Goal: Download file/media

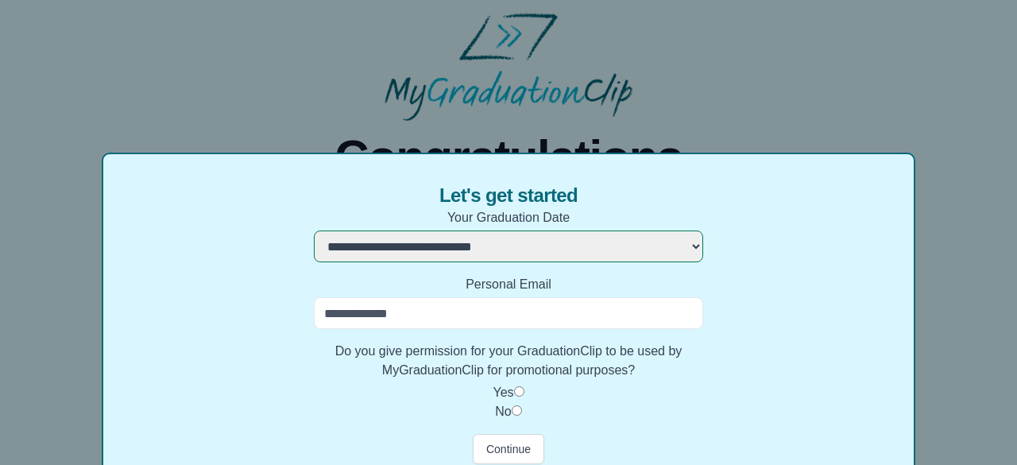
select select "**********"
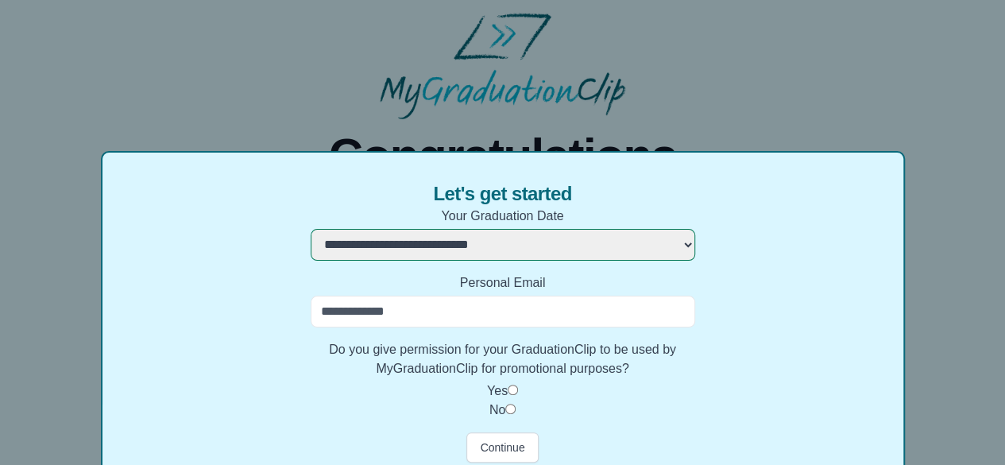
click at [374, 306] on input "Personal Email" at bounding box center [503, 312] width 385 height 32
type input "**********"
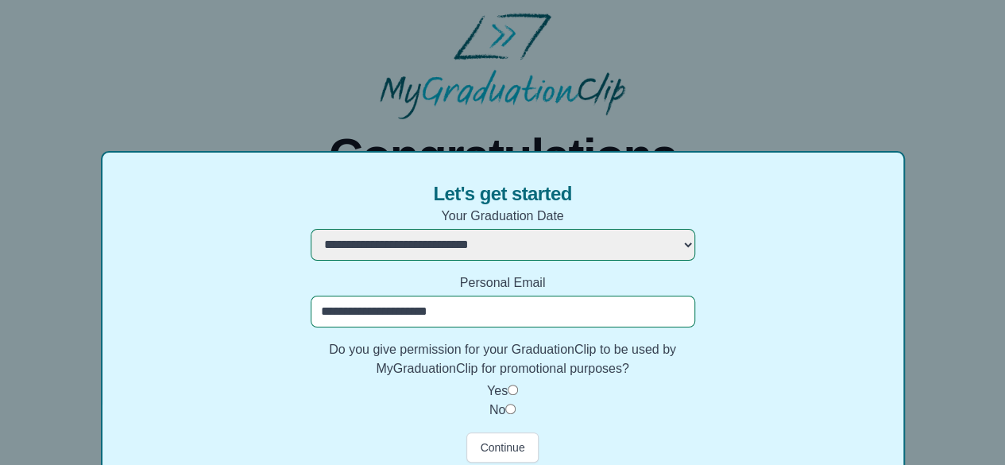
scroll to position [79, 0]
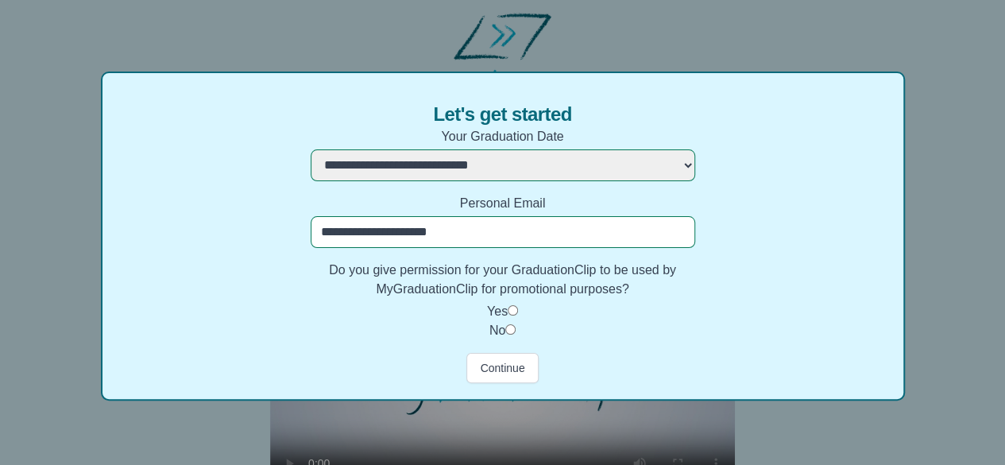
click at [496, 308] on label "Yes" at bounding box center [497, 311] width 21 height 14
click at [482, 370] on button "Continue" at bounding box center [503, 368] width 72 height 30
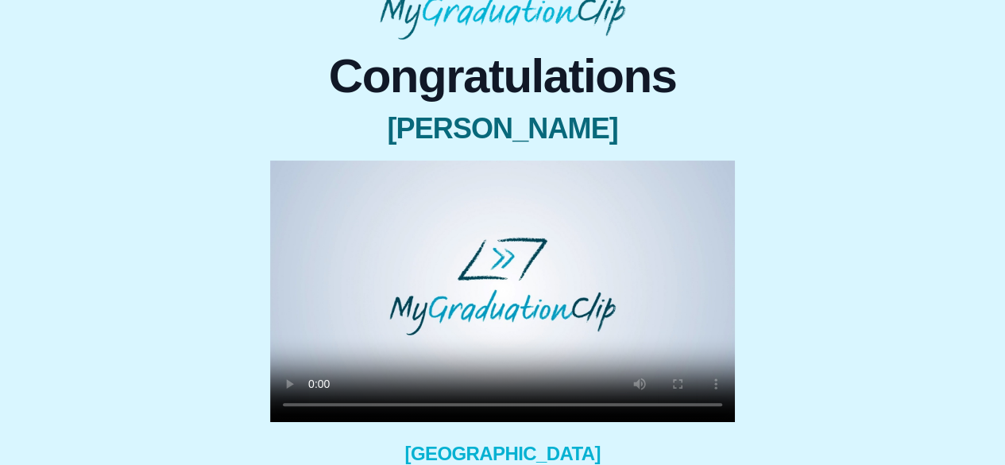
scroll to position [0, 0]
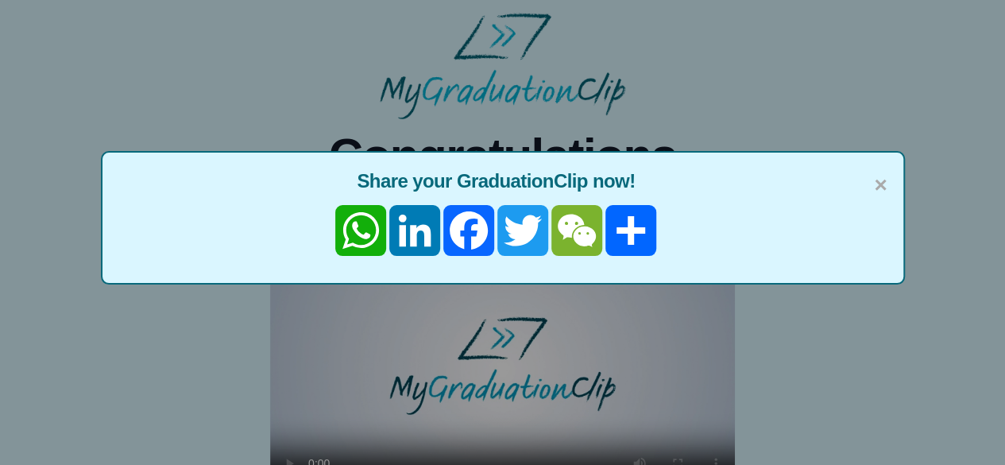
click at [892, 184] on div "× Share your GraduationClip now! WhatsApp LinkedIn Facebook Twitter WeChat Share" at bounding box center [503, 218] width 804 height 134
click at [884, 184] on span "×" at bounding box center [880, 185] width 13 height 33
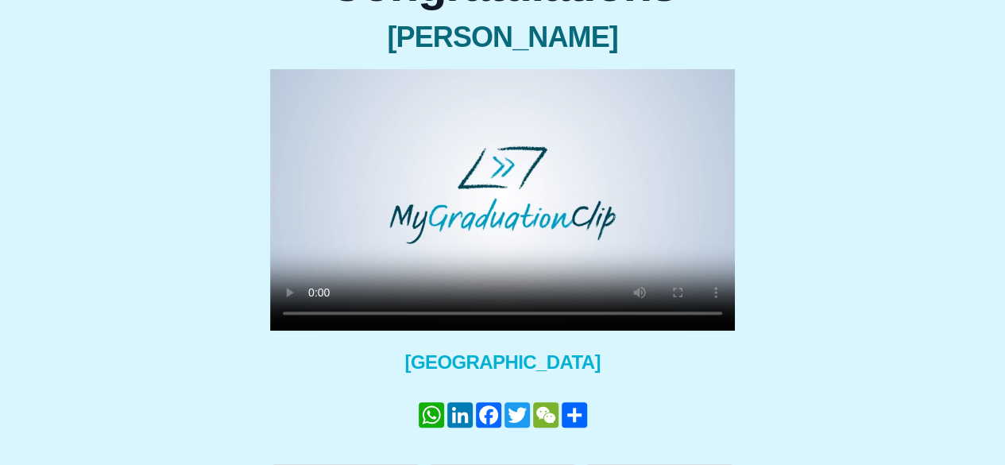
scroll to position [227, 0]
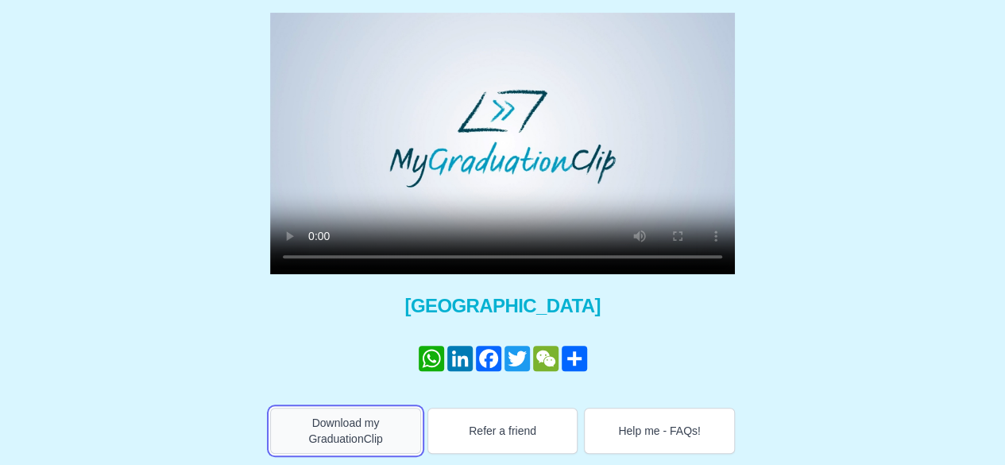
click at [369, 428] on button "Download my GraduationClip" at bounding box center [345, 431] width 151 height 46
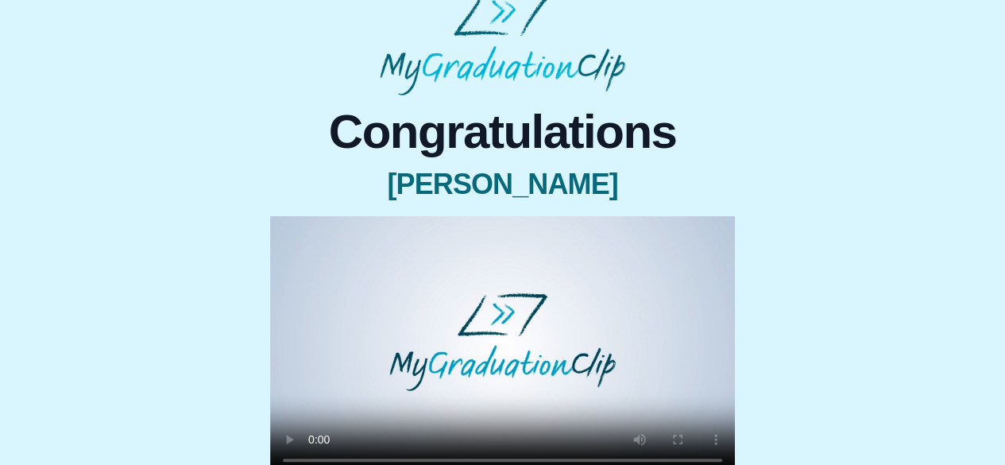
scroll to position [0, 0]
